Goal: Information Seeking & Learning: Learn about a topic

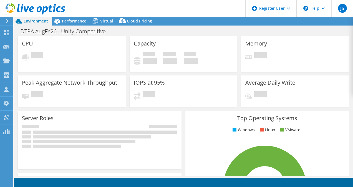
select select "USD"
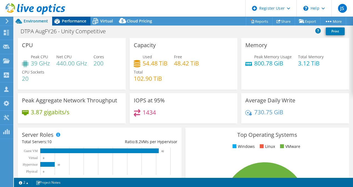
click at [77, 22] on span "Performance" at bounding box center [74, 20] width 24 height 5
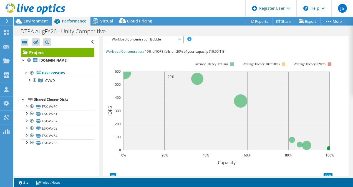
scroll to position [166, 0]
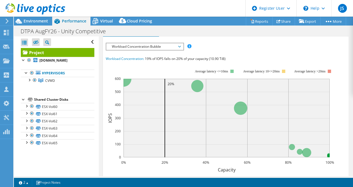
click at [161, 50] on span "Workload Concentration Bubble" at bounding box center [144, 46] width 71 height 7
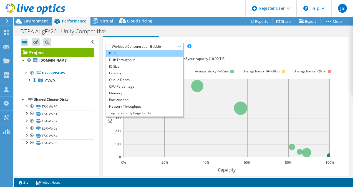
click at [159, 57] on li "IOPS" at bounding box center [144, 53] width 77 height 7
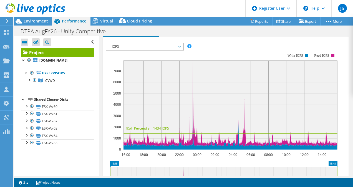
scroll to position [172, 0]
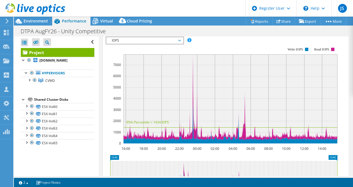
click at [169, 51] on div "IOPS Disk Throughput IO Size Latency Queue Depth CPU Percentage Memory Page Fau…" at bounding box center [226, 130] width 240 height 192
click at [168, 44] on span "IOPS" at bounding box center [144, 40] width 71 height 7
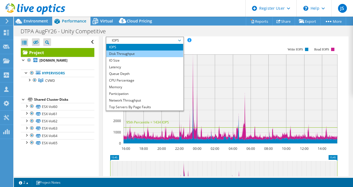
click at [151, 57] on li "Disk Throughput" at bounding box center [144, 53] width 77 height 7
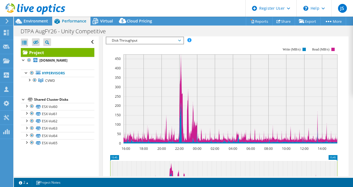
click at [146, 44] on span "Disk Throughput" at bounding box center [144, 40] width 71 height 7
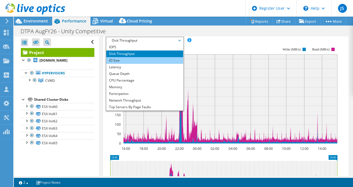
click at [139, 64] on li "IO Size" at bounding box center [144, 60] width 77 height 7
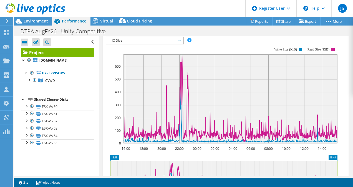
click at [151, 50] on div "IOPS Disk Throughput IO Size Latency Queue Depth CPU Percentage Memory Page Fau…" at bounding box center [226, 130] width 240 height 192
click at [149, 44] on span "IO Size" at bounding box center [144, 40] width 71 height 7
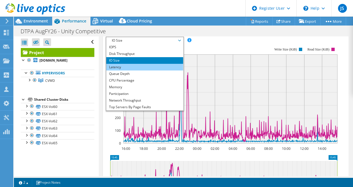
click at [136, 70] on li "Latency" at bounding box center [144, 67] width 77 height 7
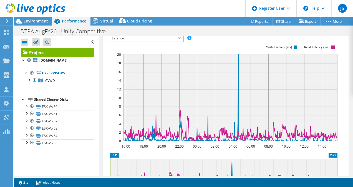
scroll to position [174, 0]
click at [136, 42] on span "Latency" at bounding box center [144, 38] width 71 height 7
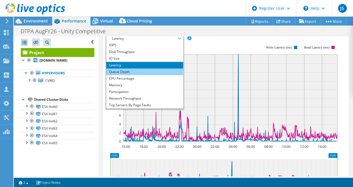
click at [136, 75] on li "Queue Depth" at bounding box center [144, 71] width 77 height 7
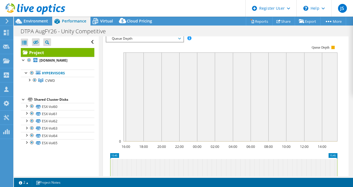
click at [138, 42] on span "Queue Depth" at bounding box center [144, 38] width 71 height 7
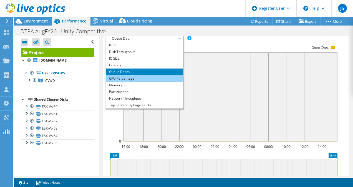
click at [129, 82] on li "CPU Percentage" at bounding box center [144, 78] width 77 height 7
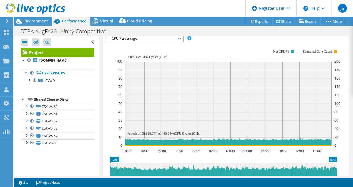
click at [136, 50] on div "IOPS Disk Throughput IO Size Latency Queue Depth CPU Percentage Memory Page Fau…" at bounding box center [226, 130] width 240 height 196
click at [135, 42] on span "CPU Percentage" at bounding box center [144, 38] width 71 height 7
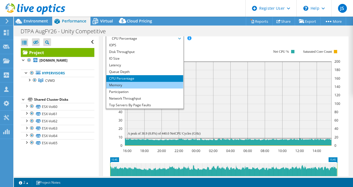
click at [130, 88] on li "Memory" at bounding box center [144, 85] width 77 height 7
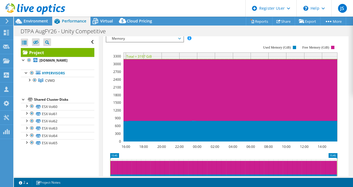
click at [130, 42] on span "Memory" at bounding box center [144, 38] width 71 height 7
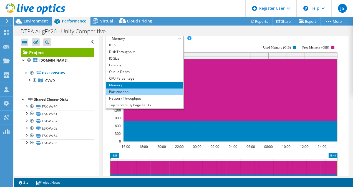
click at [132, 95] on li "Participation" at bounding box center [144, 91] width 77 height 7
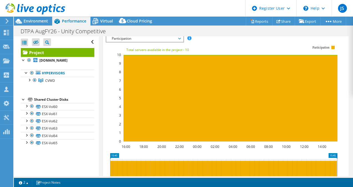
click at [141, 42] on span "Participation" at bounding box center [144, 38] width 71 height 7
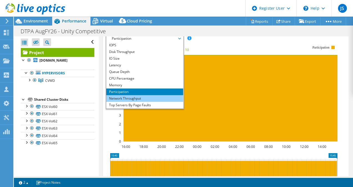
click at [133, 102] on li "Network Throughput" at bounding box center [144, 98] width 77 height 7
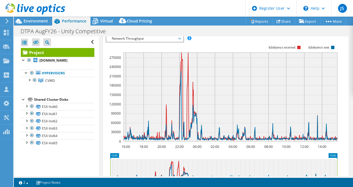
click at [136, 45] on div "IOPS Disk Throughput IO Size Latency Queue Depth CPU Percentage Memory Page Fau…" at bounding box center [226, 126] width 240 height 195
click at [136, 42] on span "Network Throughput" at bounding box center [144, 38] width 71 height 7
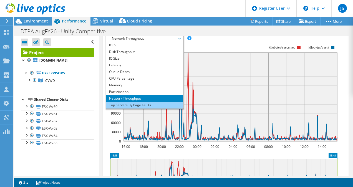
click at [138, 108] on li "Top Servers By Page Faults" at bounding box center [144, 105] width 77 height 7
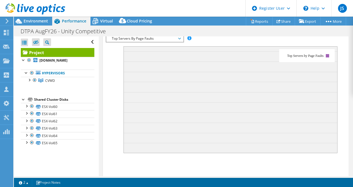
click at [147, 42] on span "Top Servers By Page Faults" at bounding box center [144, 38] width 71 height 7
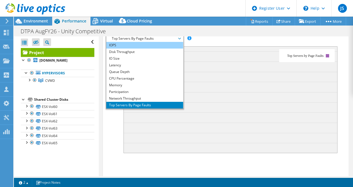
click at [139, 49] on li "IOPS" at bounding box center [144, 45] width 77 height 7
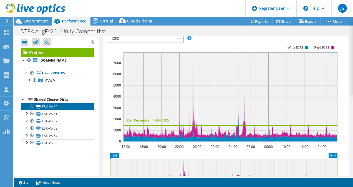
click at [54, 103] on link "ESX-Vol60" at bounding box center [57, 106] width 73 height 7
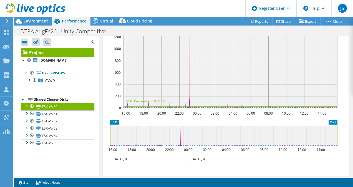
scroll to position [121, 0]
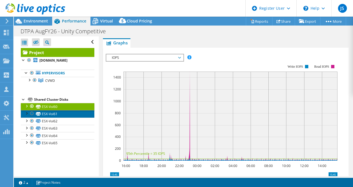
click at [54, 115] on link "ESX-Vol61" at bounding box center [57, 113] width 73 height 7
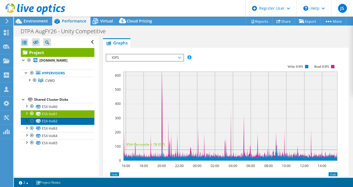
click at [53, 120] on link "ESX-Vol62" at bounding box center [57, 121] width 73 height 7
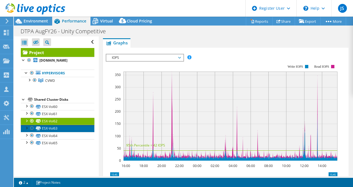
click at [53, 128] on link "ESX-Vol63" at bounding box center [57, 128] width 73 height 7
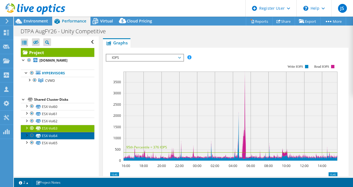
click at [53, 136] on link "ESX-Vol64" at bounding box center [57, 135] width 73 height 7
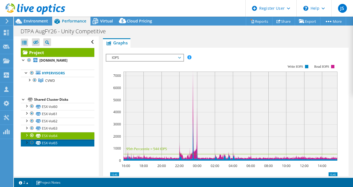
click at [52, 143] on link "ESX-Vol65" at bounding box center [57, 142] width 73 height 7
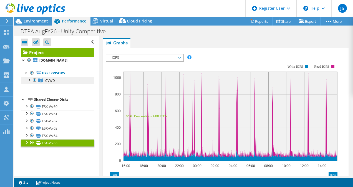
click at [55, 81] on link "CVWD" at bounding box center [57, 80] width 73 height 7
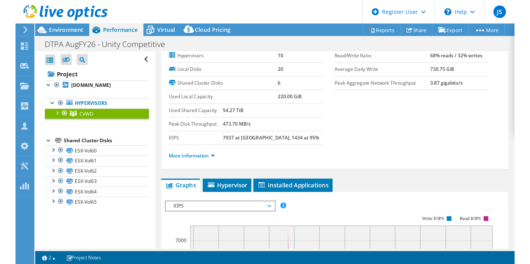
scroll to position [0, 0]
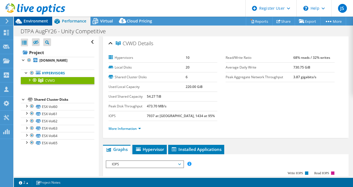
click at [42, 22] on span "Environment" at bounding box center [36, 20] width 24 height 5
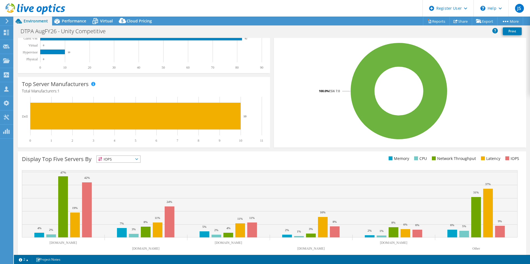
scroll to position [106, 0]
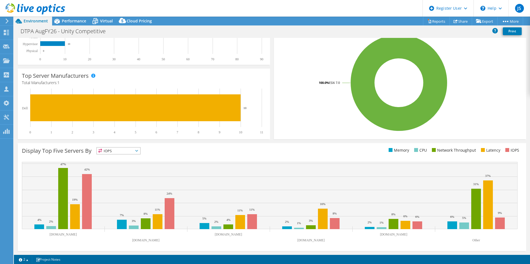
click at [112, 151] on span "IOPS" at bounding box center [119, 151] width 44 height 7
drag, startPoint x: 112, startPoint y: 151, endPoint x: 115, endPoint y: 167, distance: 16.4
click at [115, 167] on li "Memory" at bounding box center [119, 166] width 44 height 8
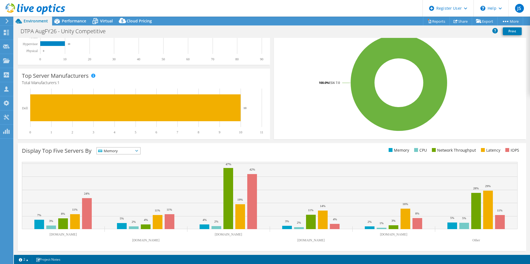
click at [117, 153] on span "Memory" at bounding box center [115, 151] width 37 height 7
click at [123, 171] on li "CPU" at bounding box center [119, 174] width 44 height 8
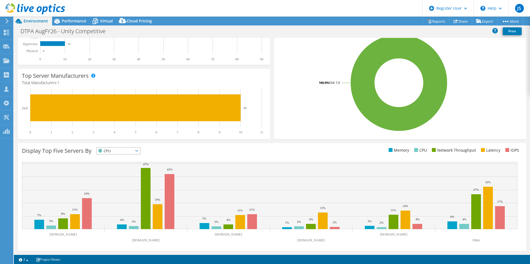
click at [123, 152] on span "CPU" at bounding box center [115, 151] width 37 height 7
click at [126, 180] on li "Network Throughput" at bounding box center [119, 182] width 44 height 8
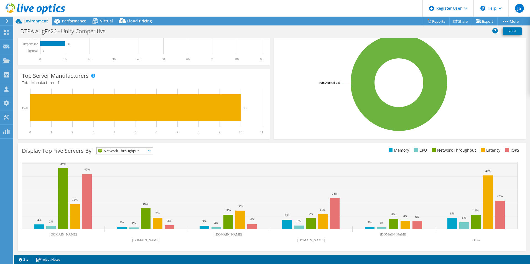
click at [129, 153] on span "Network Throughput" at bounding box center [121, 151] width 49 height 7
click at [126, 187] on li "Latency" at bounding box center [125, 189] width 56 height 8
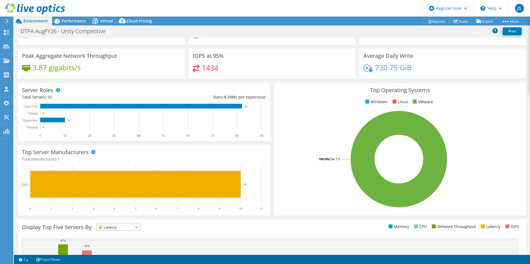
scroll to position [0, 0]
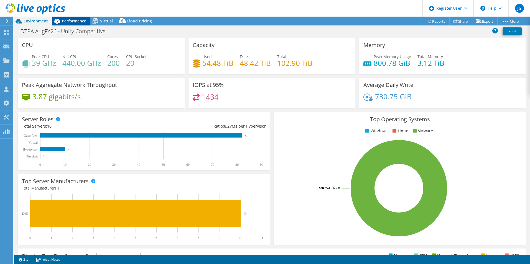
click at [76, 17] on div "Performance" at bounding box center [71, 21] width 38 height 9
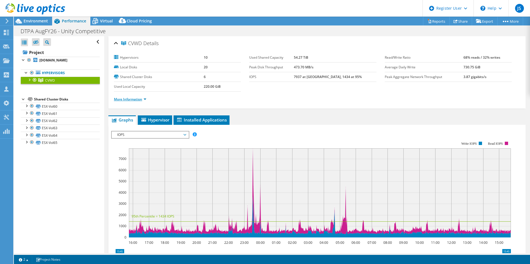
click at [144, 100] on link "More Information" at bounding box center [130, 99] width 32 height 5
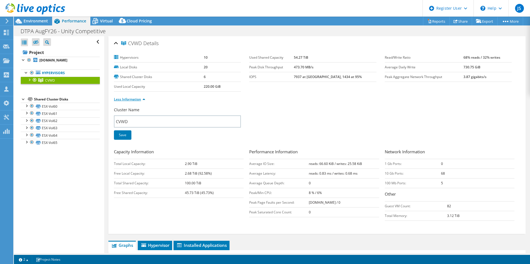
click at [144, 100] on link "Less Information" at bounding box center [129, 99] width 31 height 5
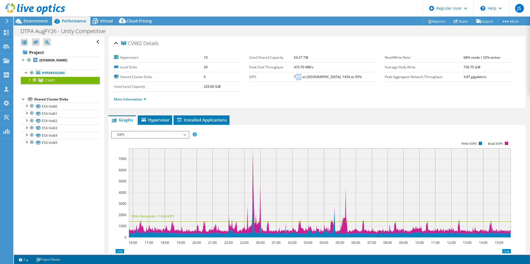
drag, startPoint x: 308, startPoint y: 77, endPoint x: 315, endPoint y: 81, distance: 7.4
click at [315, 81] on td "7937 at [GEOGRAPHIC_DATA], 1434 at 95%" at bounding box center [335, 77] width 82 height 10
drag, startPoint x: 315, startPoint y: 81, endPoint x: 314, endPoint y: 77, distance: 4.2
click at [314, 77] on b "7937 at [GEOGRAPHIC_DATA], 1434 at 95%" at bounding box center [328, 77] width 68 height 5
drag, startPoint x: 314, startPoint y: 77, endPoint x: 305, endPoint y: 72, distance: 10.7
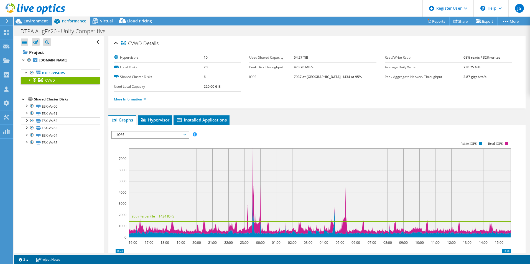
click at [305, 72] on tbody "Used Shared Capacity 54.27 TiB Peak Disk Throughput 473.70 MB/s IOPS 7937 at [G…" at bounding box center [312, 67] width 127 height 29
drag, startPoint x: 305, startPoint y: 72, endPoint x: 306, endPoint y: 75, distance: 3.6
click at [294, 75] on label "IOPS" at bounding box center [271, 77] width 45 height 6
click at [307, 79] on tr "IOPS 7937 at [GEOGRAPHIC_DATA], 1434 at 95%" at bounding box center [312, 77] width 127 height 10
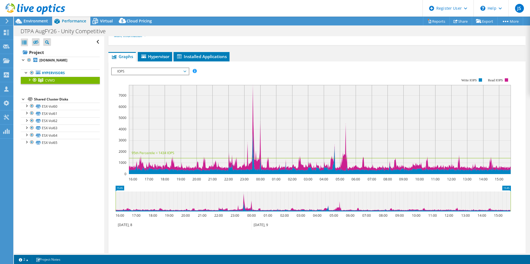
scroll to position [55, 0]
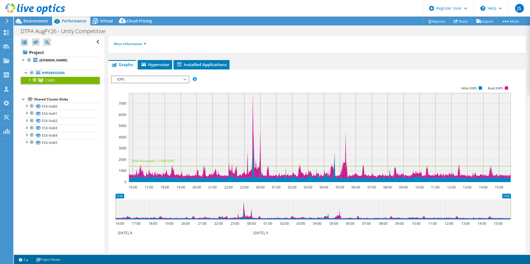
click at [161, 80] on span "IOPS" at bounding box center [150, 79] width 71 height 7
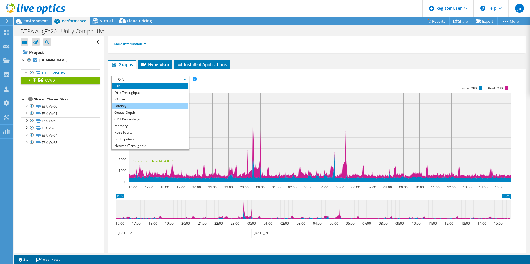
click at [151, 106] on li "Latency" at bounding box center [150, 106] width 77 height 7
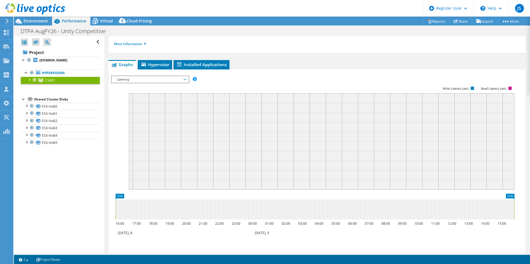
click at [131, 80] on span "Latency" at bounding box center [150, 79] width 71 height 7
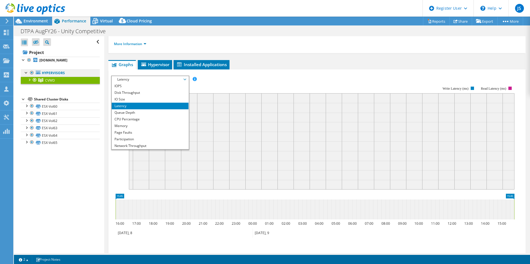
click at [59, 75] on link "Hypervisors" at bounding box center [60, 73] width 79 height 7
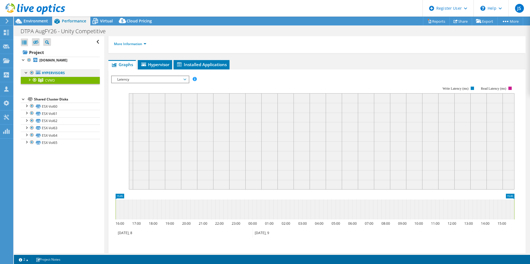
click at [53, 72] on link "Hypervisors" at bounding box center [60, 73] width 79 height 7
click at [55, 102] on div "Shared Cluster Disks" at bounding box center [67, 99] width 66 height 7
click at [69, 20] on span "Performance" at bounding box center [74, 20] width 24 height 5
click at [44, 54] on link "Project" at bounding box center [60, 52] width 79 height 9
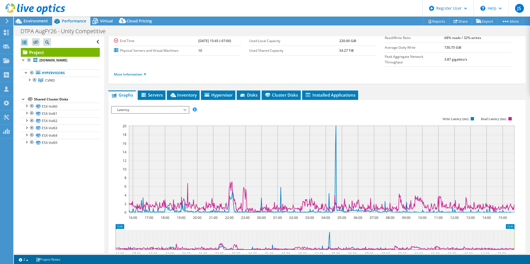
click at [168, 107] on span "Latency" at bounding box center [150, 110] width 71 height 7
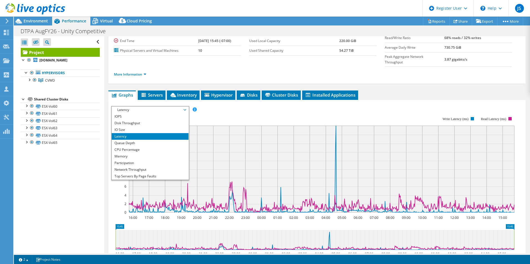
click at [207, 110] on rect at bounding box center [312, 165] width 403 height 111
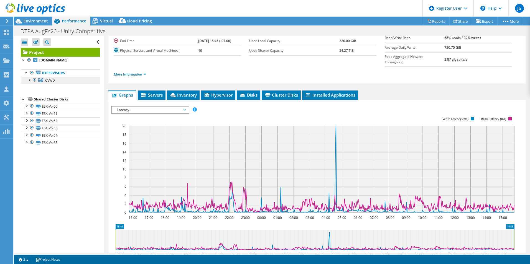
click at [59, 82] on link "CVWD" at bounding box center [60, 80] width 79 height 7
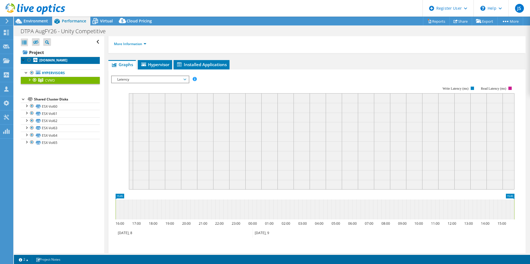
click at [61, 61] on b "[DOMAIN_NAME]" at bounding box center [53, 60] width 28 height 5
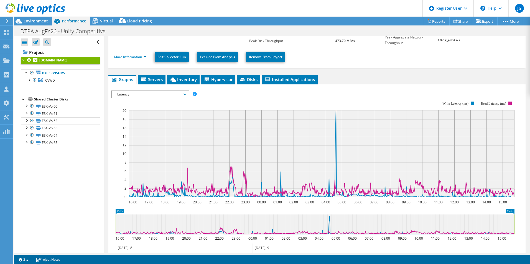
click at [164, 96] on span "Latency" at bounding box center [150, 94] width 71 height 7
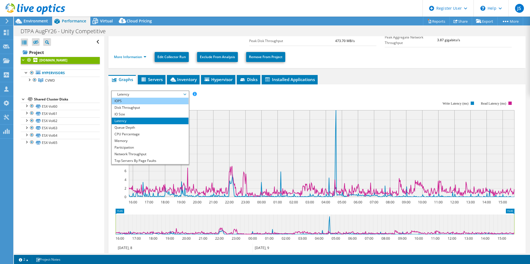
click at [162, 100] on li "IOPS" at bounding box center [150, 101] width 77 height 7
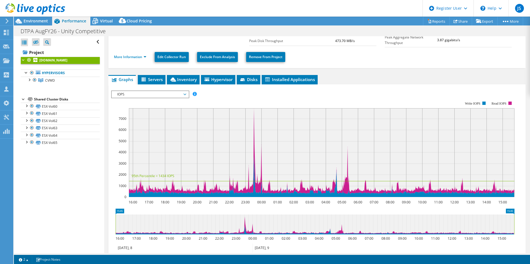
click at [255, 149] on rect at bounding box center [322, 152] width 386 height 89
click at [156, 93] on span "IOPS" at bounding box center [150, 94] width 71 height 7
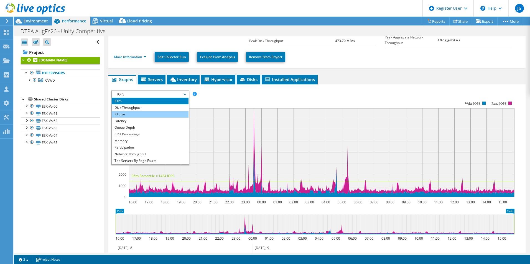
click at [157, 114] on li "IO Size" at bounding box center [150, 114] width 77 height 7
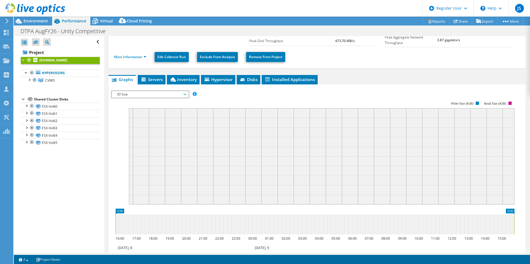
click at [154, 91] on div "IO Size IOPS Disk Throughput IO Size Latency Queue Depth CPU Percentage Memory …" at bounding box center [150, 95] width 78 height 8
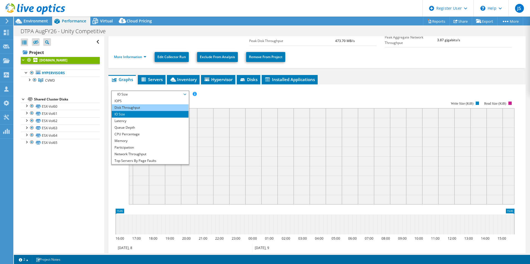
click at [157, 107] on li "Disk Throughput" at bounding box center [150, 108] width 77 height 7
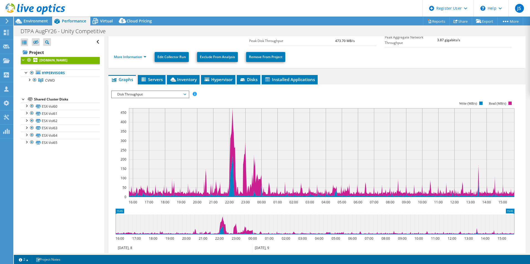
click at [149, 95] on span "Disk Throughput" at bounding box center [150, 94] width 71 height 7
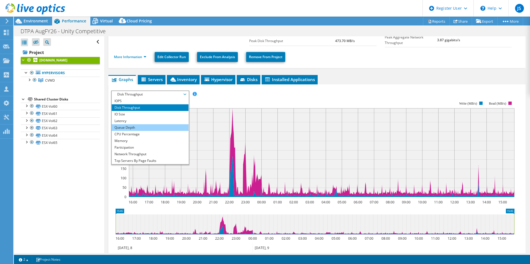
click at [146, 129] on li "Queue Depth" at bounding box center [150, 127] width 77 height 7
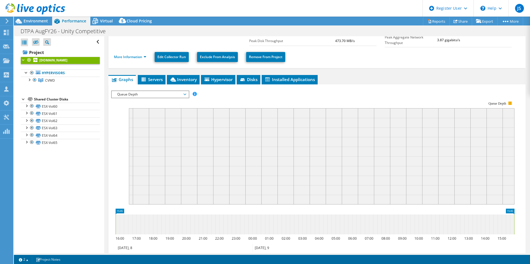
click at [157, 96] on span "Queue Depth" at bounding box center [150, 94] width 71 height 7
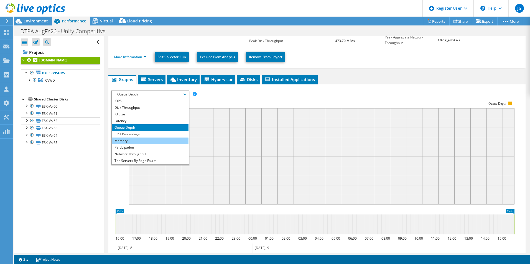
click at [159, 141] on li "Memory" at bounding box center [150, 141] width 77 height 7
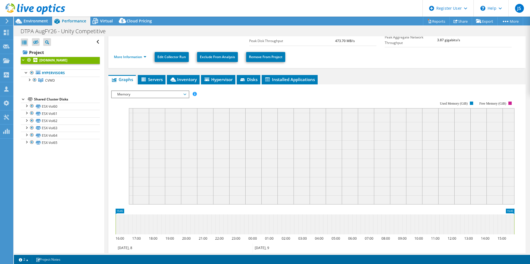
click at [155, 95] on span "Memory" at bounding box center [150, 94] width 71 height 7
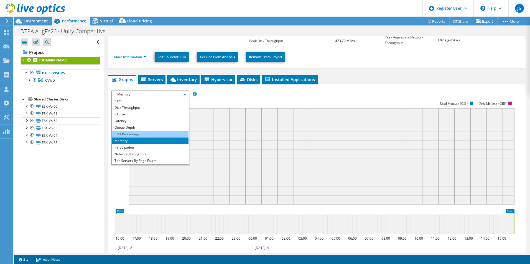
click at [164, 135] on li "CPU Percentage" at bounding box center [150, 134] width 77 height 7
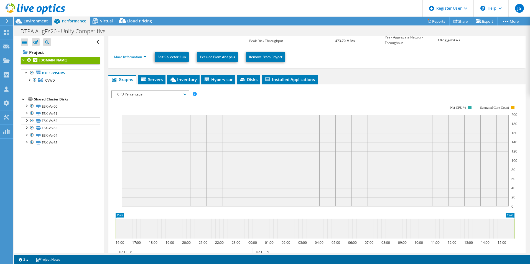
click at [155, 92] on span "CPU Percentage" at bounding box center [150, 94] width 71 height 7
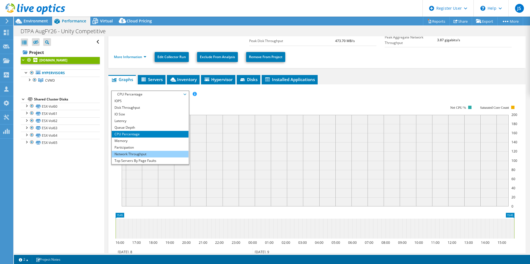
click at [165, 151] on li "Network Throughput" at bounding box center [150, 154] width 77 height 7
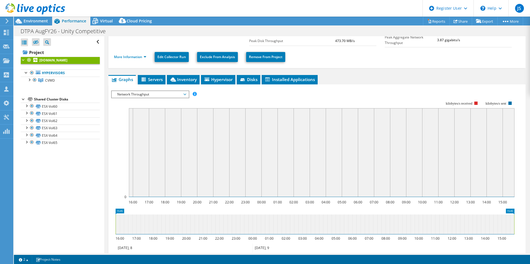
click at [158, 96] on span "Network Throughput" at bounding box center [150, 94] width 71 height 7
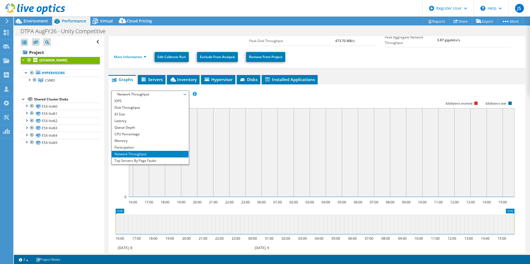
click at [173, 164] on rect at bounding box center [322, 152] width 386 height 89
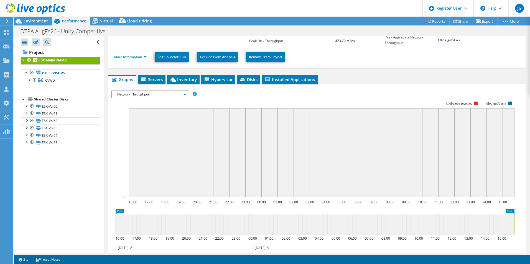
click at [169, 159] on rect at bounding box center [322, 152] width 386 height 89
click at [151, 91] on span "Network Throughput" at bounding box center [150, 94] width 71 height 7
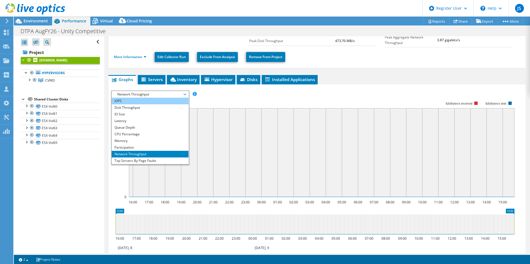
click at [151, 103] on li "IOPS" at bounding box center [150, 101] width 77 height 7
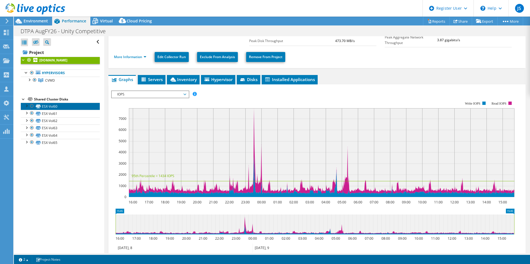
click at [70, 106] on link "ESX-Vol60" at bounding box center [60, 106] width 79 height 7
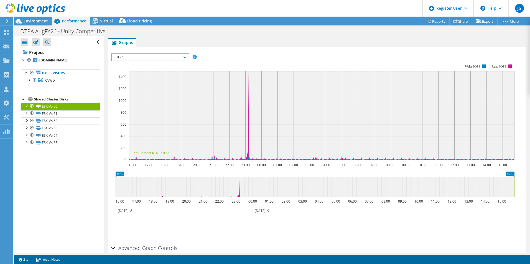
scroll to position [111, 0]
click at [68, 111] on link "ESX-Vol61" at bounding box center [60, 113] width 79 height 7
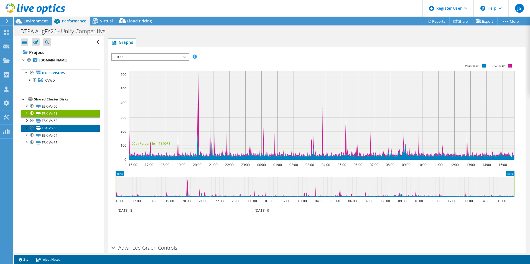
click at [70, 125] on link "ESX-Vol63" at bounding box center [60, 128] width 79 height 7
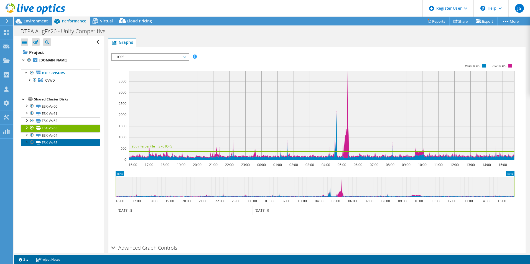
click at [92, 142] on link "ESX-Vol65" at bounding box center [60, 142] width 79 height 7
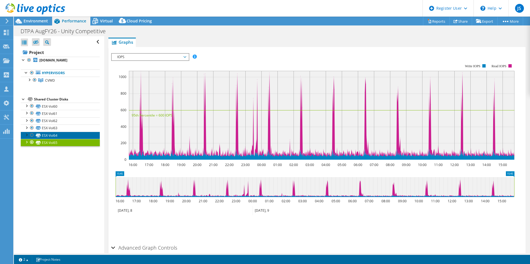
click at [82, 135] on link "ESX-Vol64" at bounding box center [60, 135] width 79 height 7
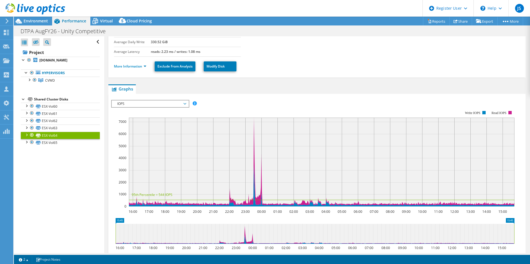
scroll to position [0, 0]
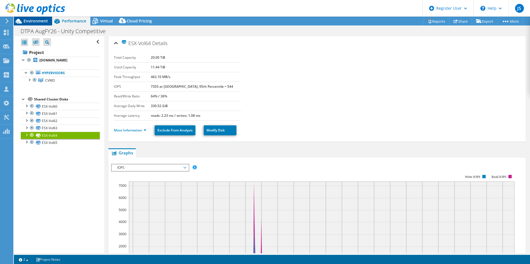
click at [41, 23] on span "Environment" at bounding box center [36, 20] width 24 height 5
